Goal: Task Accomplishment & Management: Manage account settings

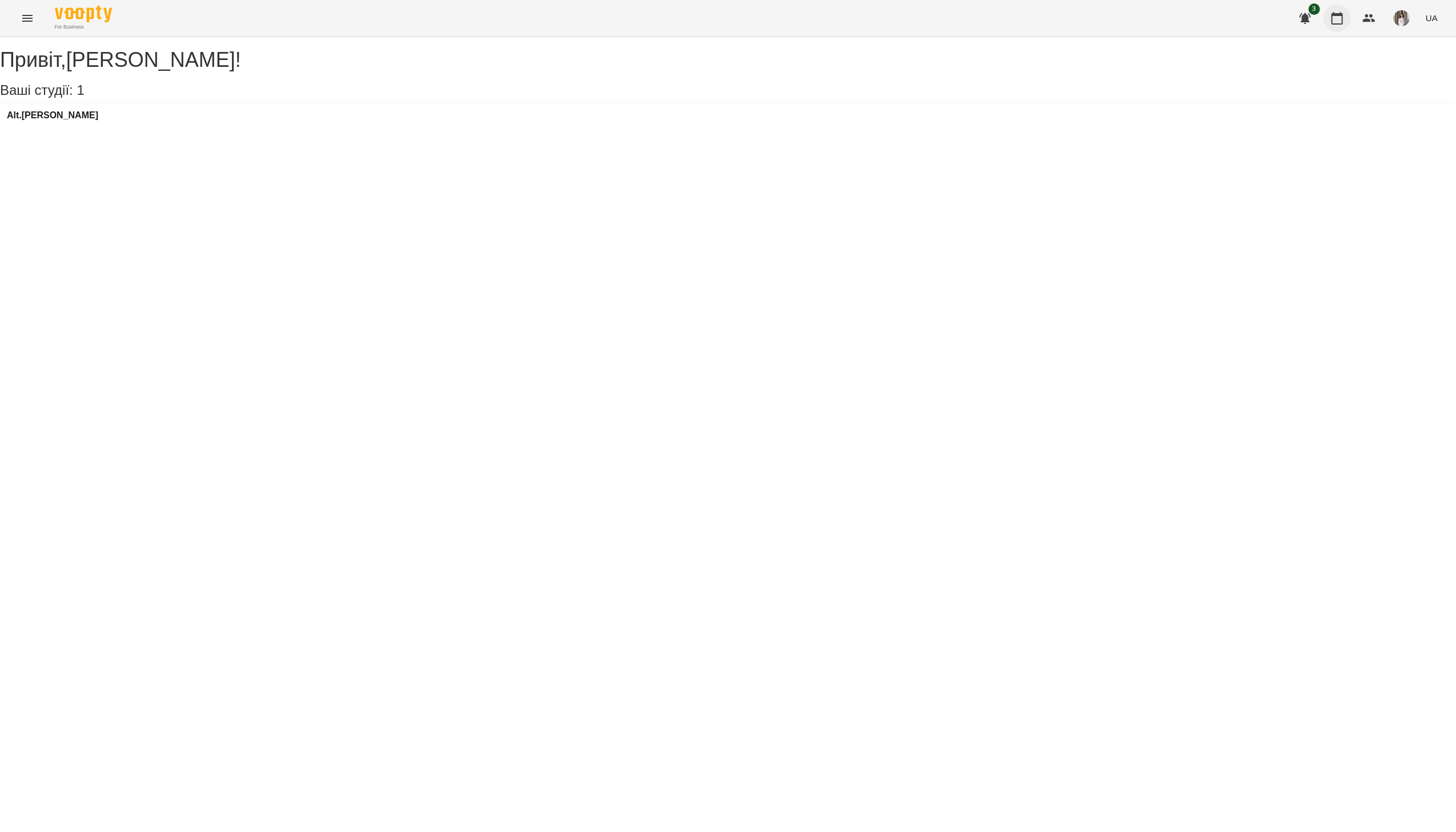
click at [1163, 21] on icon "button" at bounding box center [1338, 18] width 14 height 14
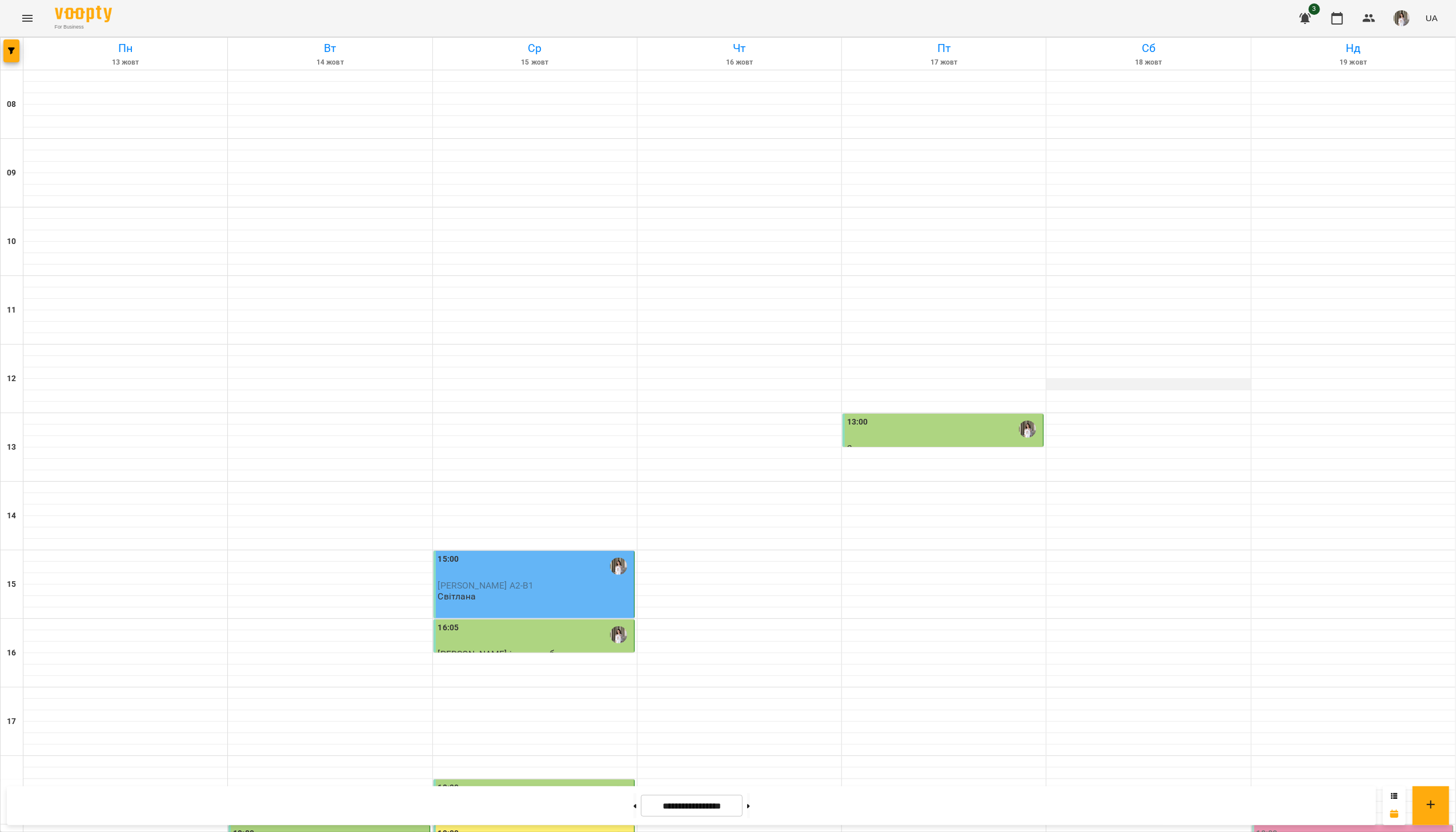
scroll to position [229, 0]
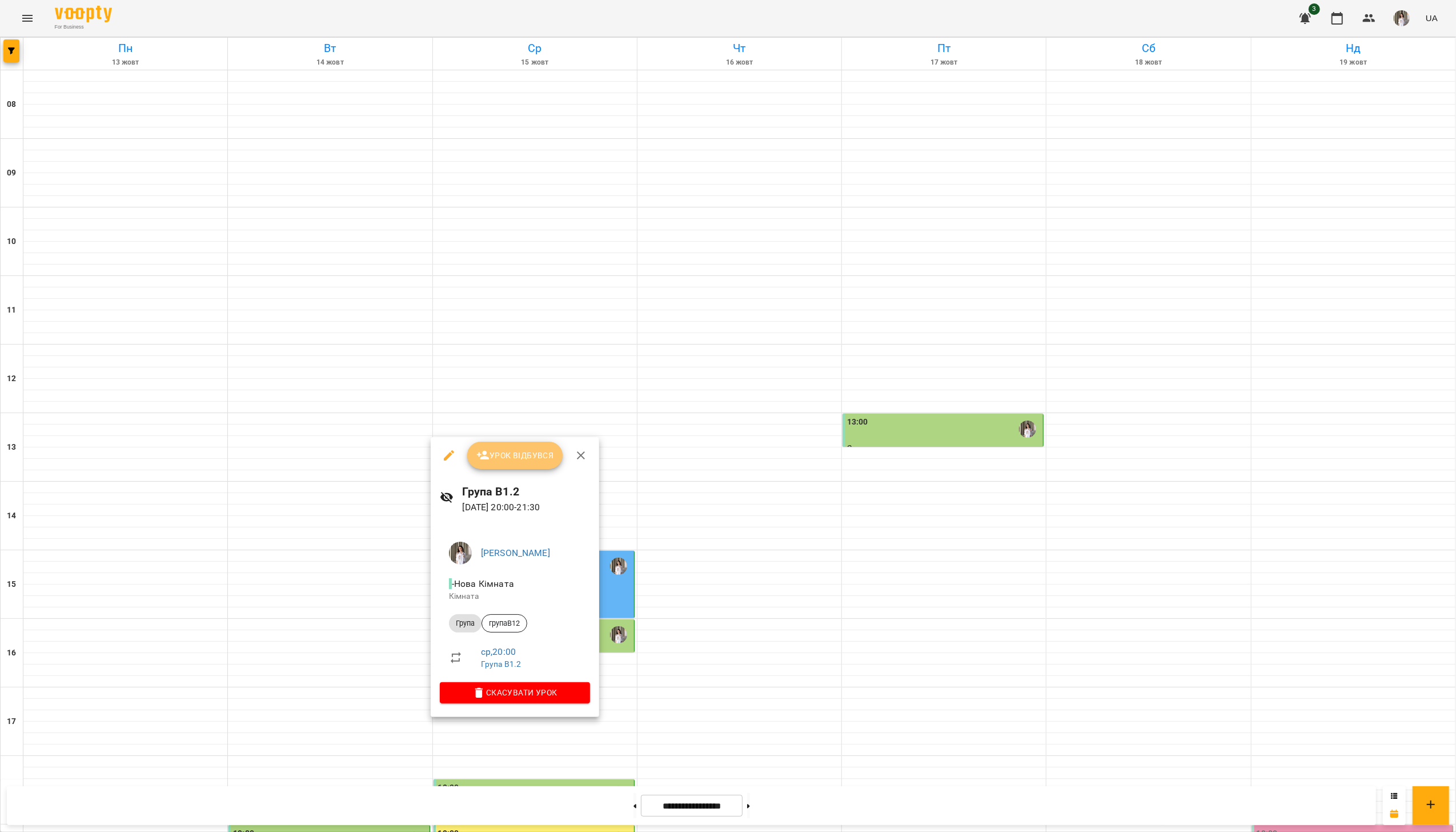
click at [526, 463] on button "Урок відбувся" at bounding box center [515, 455] width 96 height 27
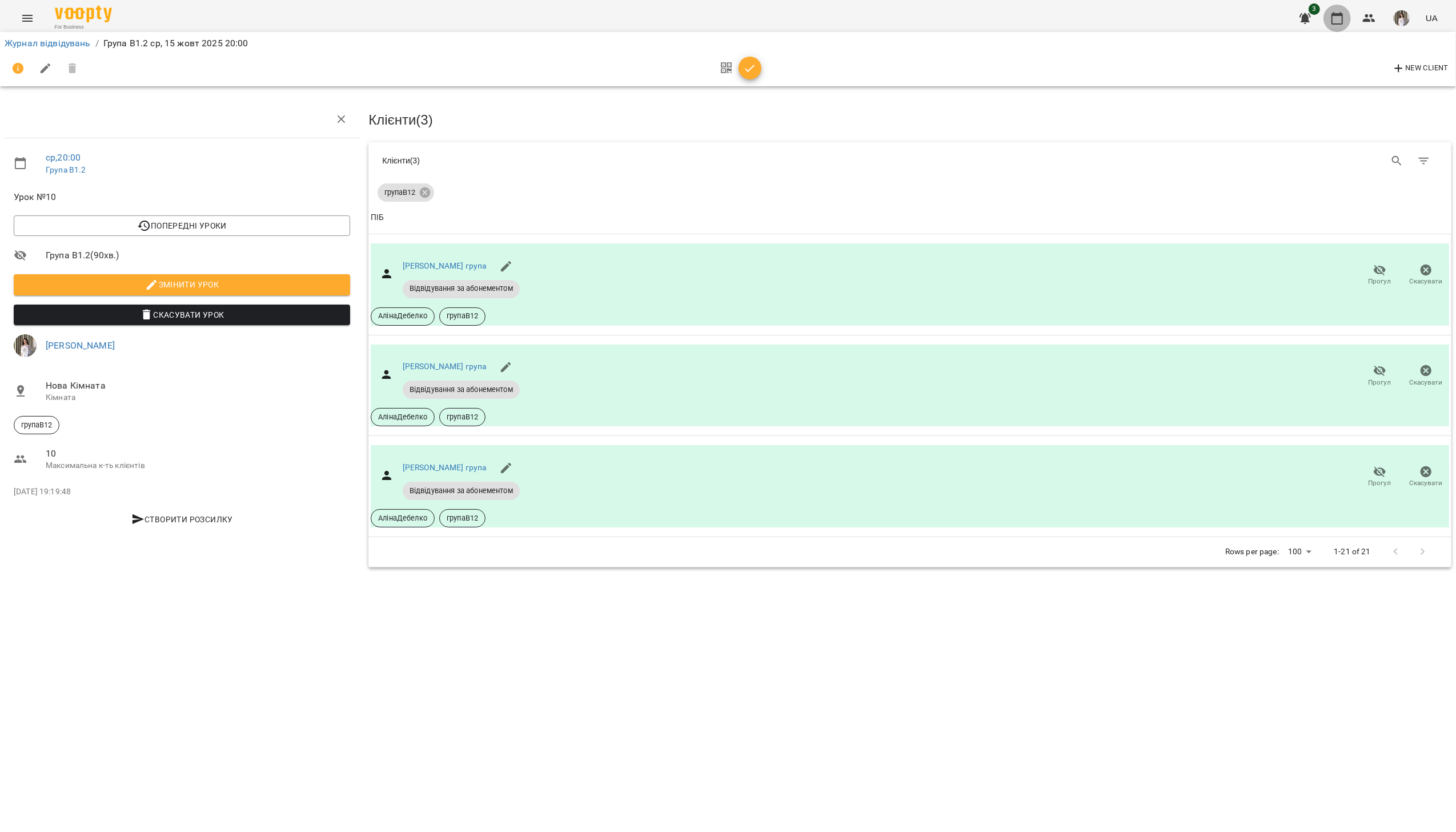
click at [1163, 27] on button "button" at bounding box center [1338, 18] width 27 height 27
